Goal: Task Accomplishment & Management: Manage account settings

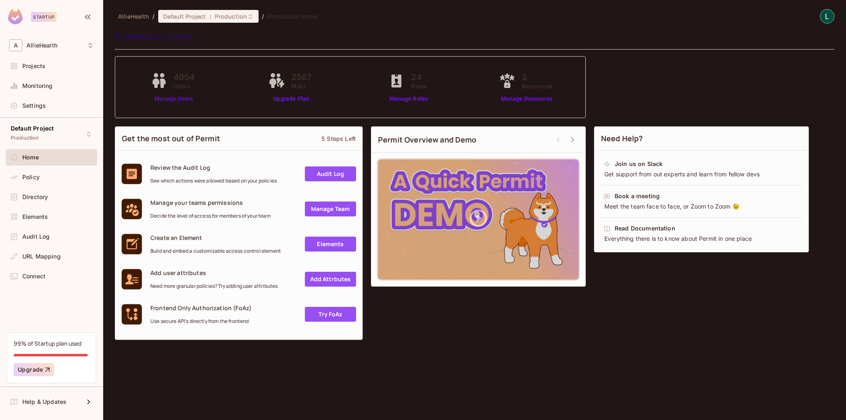
click at [181, 101] on link "Manage Users" at bounding box center [174, 99] width 50 height 9
